Goal: Information Seeking & Learning: Learn about a topic

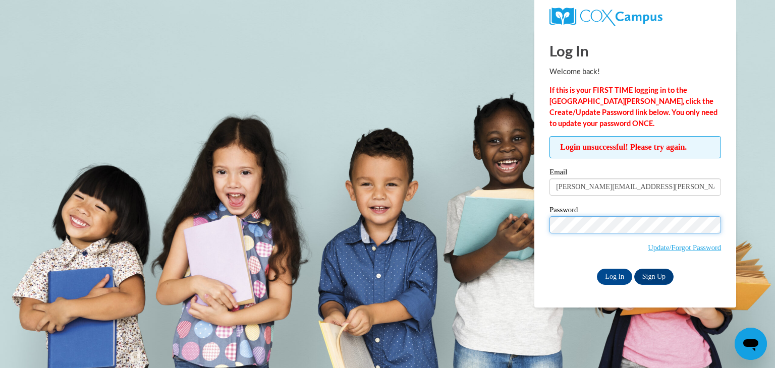
click at [597, 269] on input "Log In" at bounding box center [614, 277] width 35 height 16
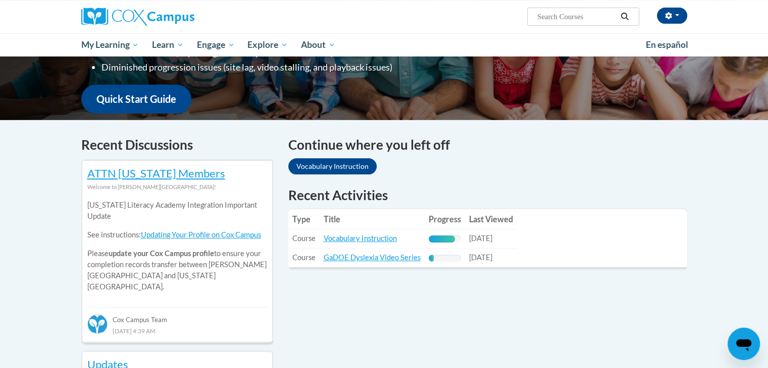
scroll to position [233, 0]
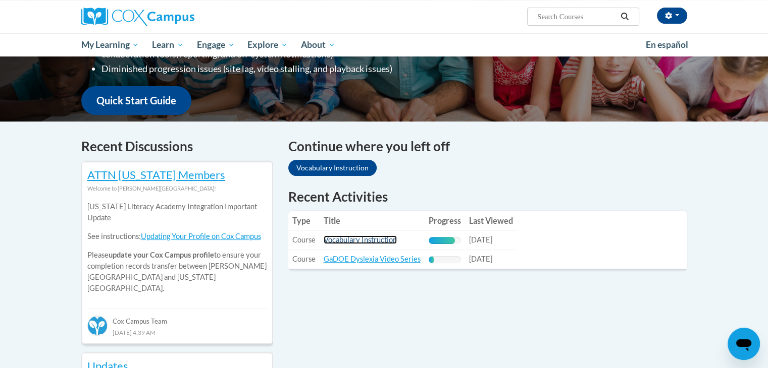
click at [370, 238] on link "Vocabulary Instruction" at bounding box center [359, 240] width 73 height 9
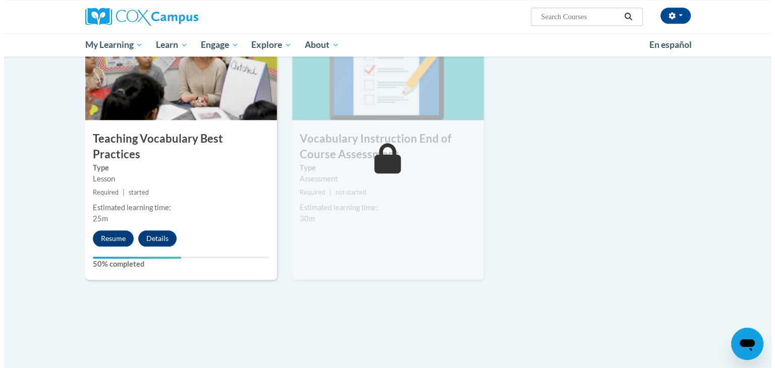
scroll to position [1106, 0]
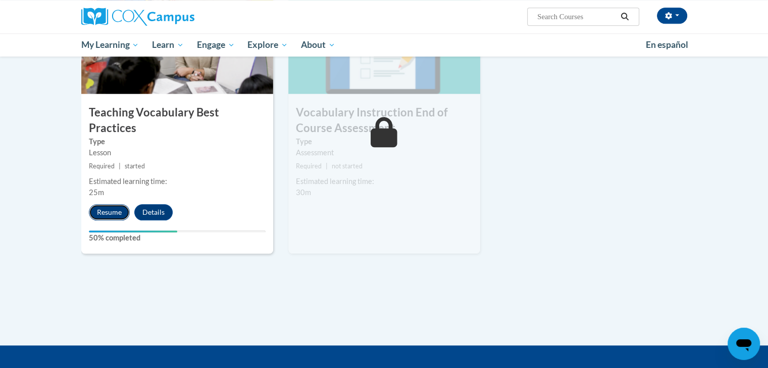
click at [101, 204] on button "Resume" at bounding box center [109, 212] width 41 height 16
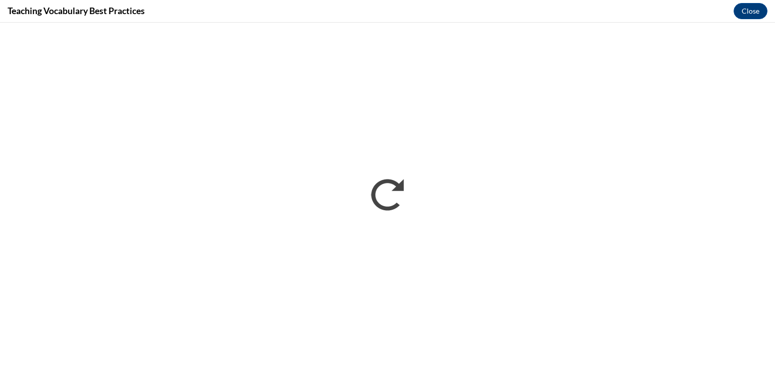
scroll to position [0, 0]
